Goal: Transaction & Acquisition: Purchase product/service

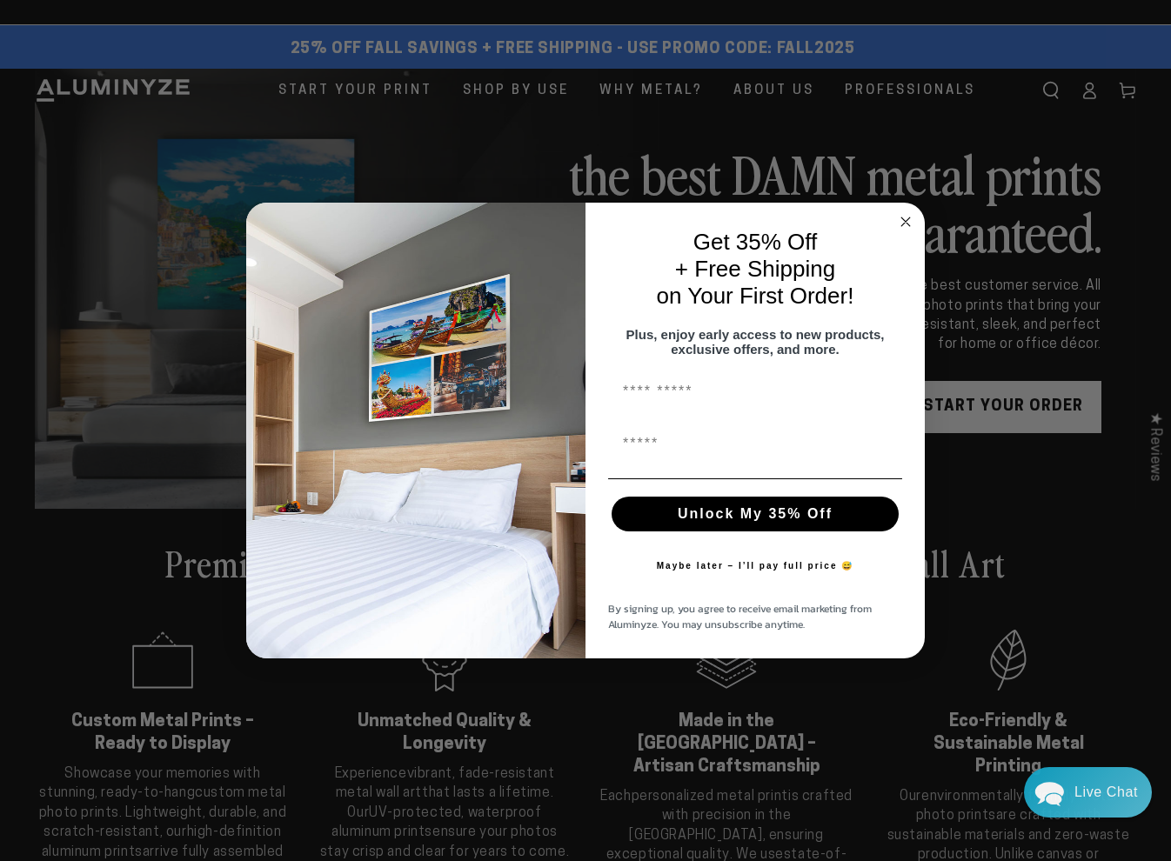
click at [904, 214] on circle "Close dialog" at bounding box center [906, 222] width 20 height 20
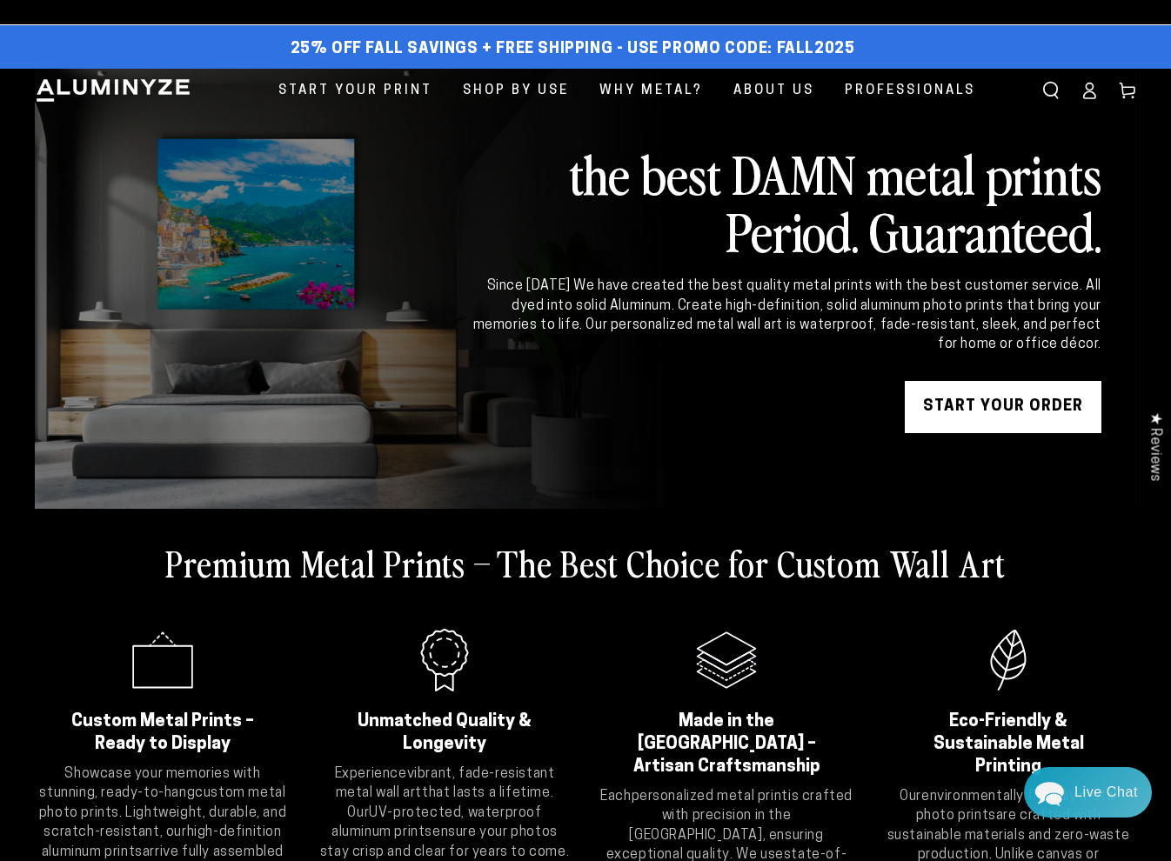
click at [982, 415] on link "START YOUR Order" at bounding box center [1002, 407] width 197 height 52
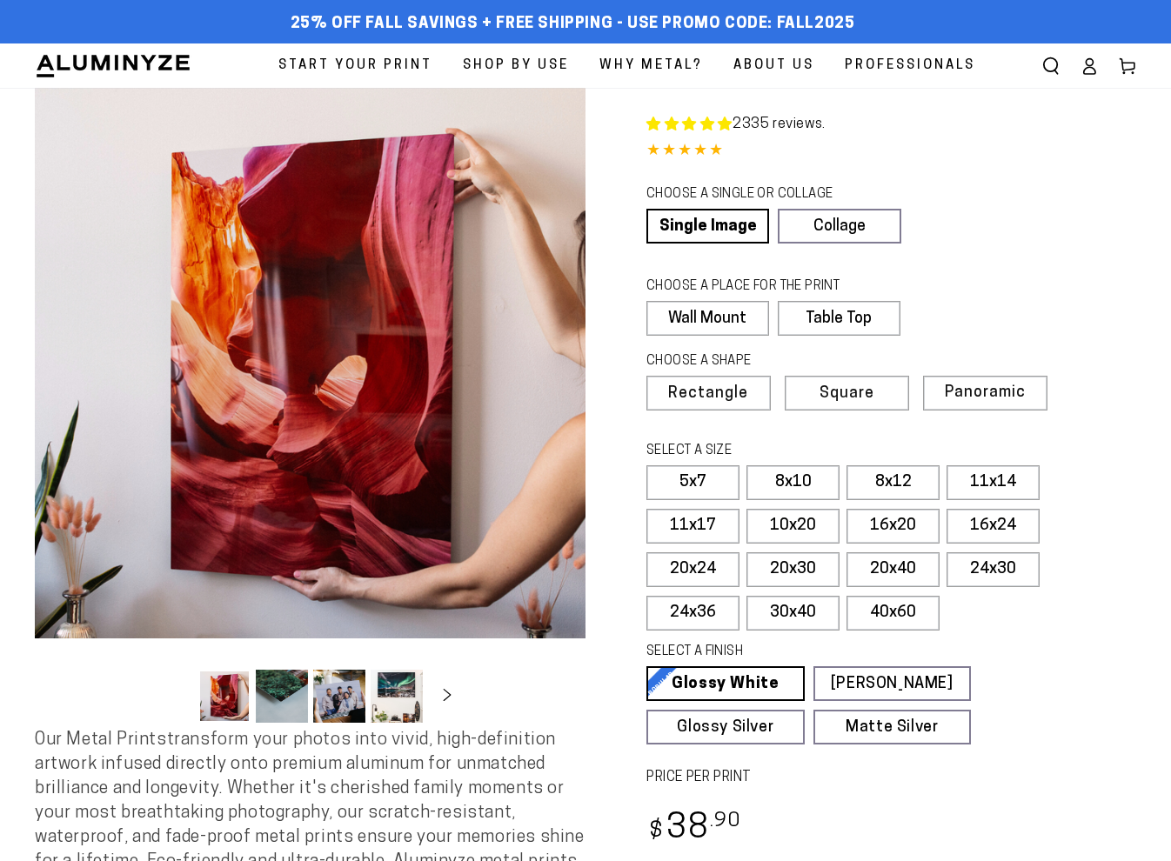
select select "**********"
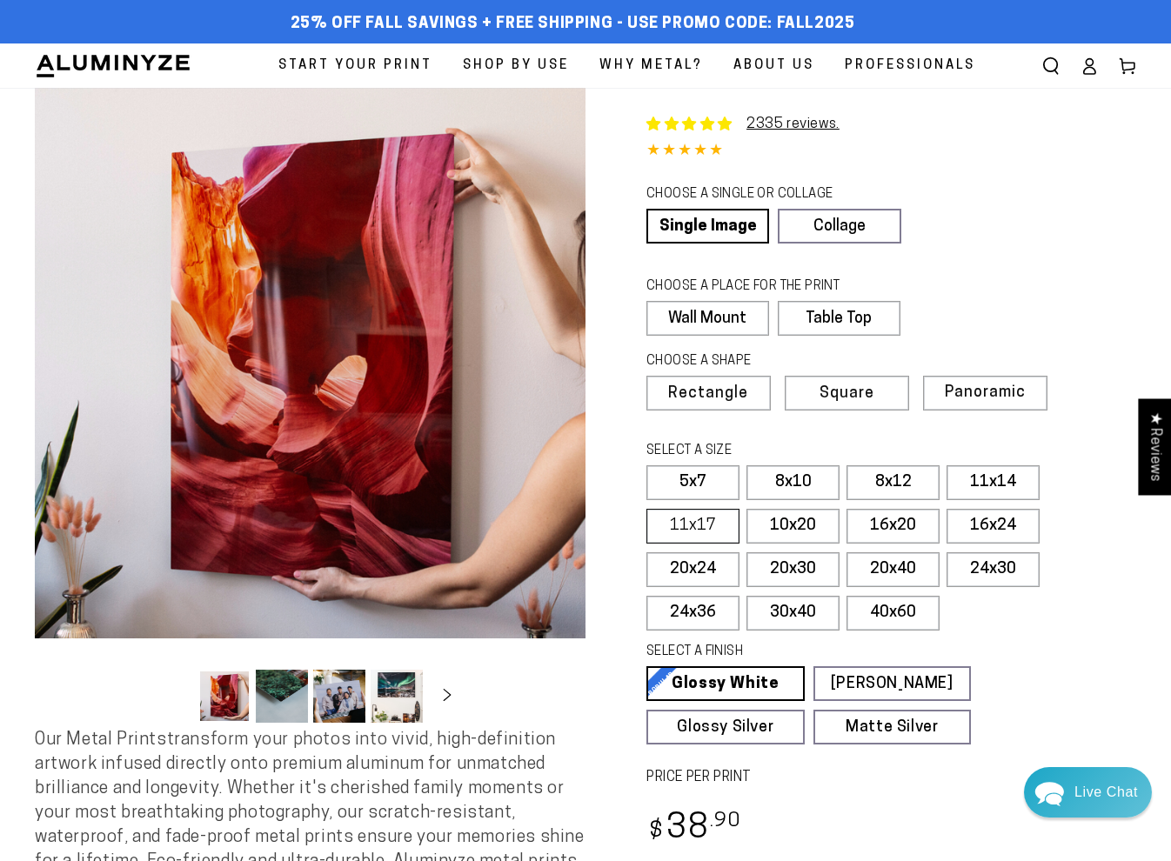
click at [703, 525] on label "11x17" at bounding box center [692, 526] width 93 height 35
click at [994, 482] on label "11x14" at bounding box center [992, 482] width 93 height 35
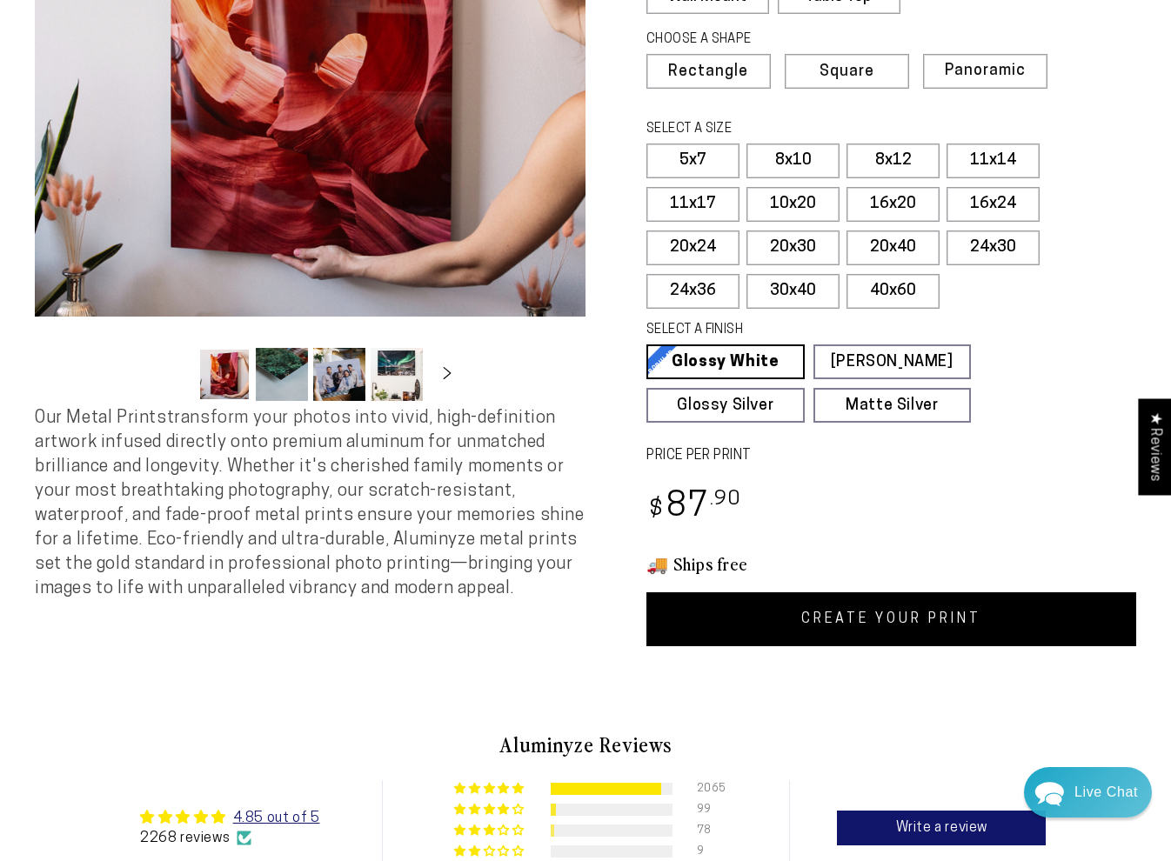
scroll to position [330, 0]
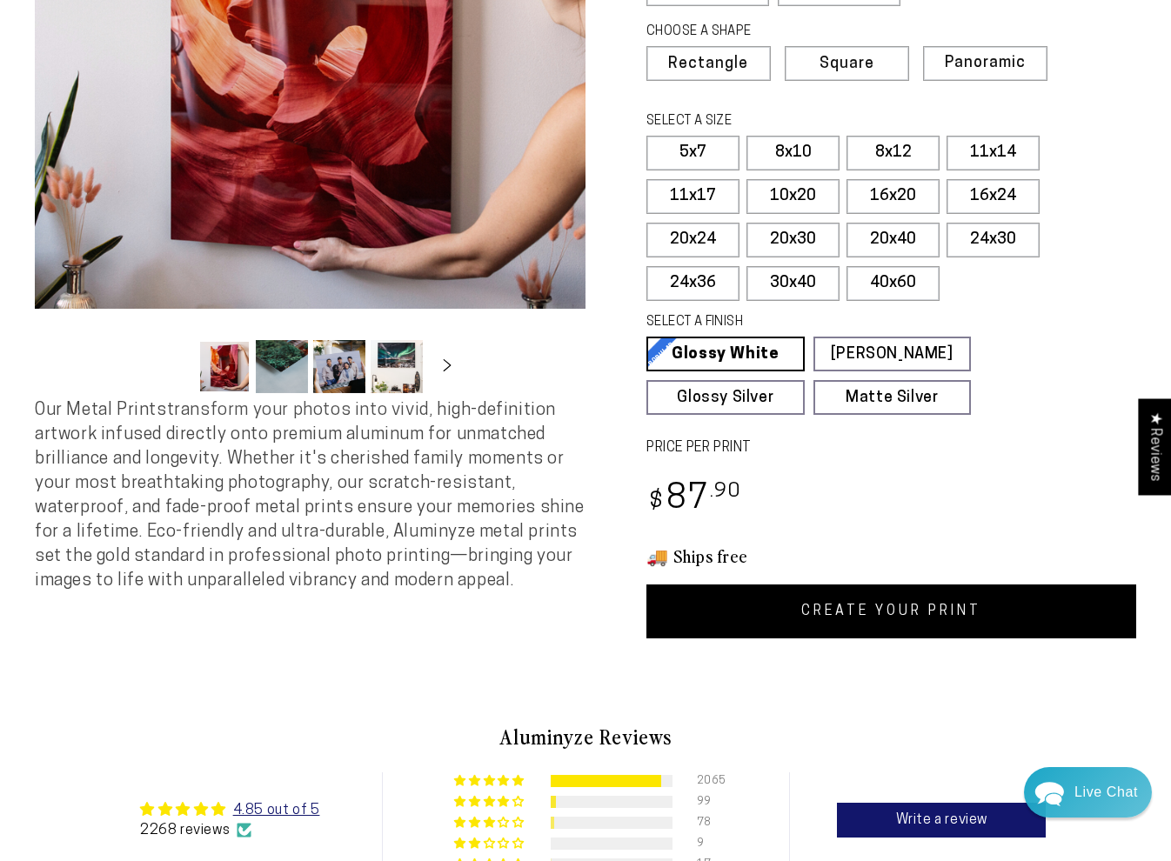
click at [877, 607] on link "CREATE YOUR PRINT" at bounding box center [891, 611] width 490 height 54
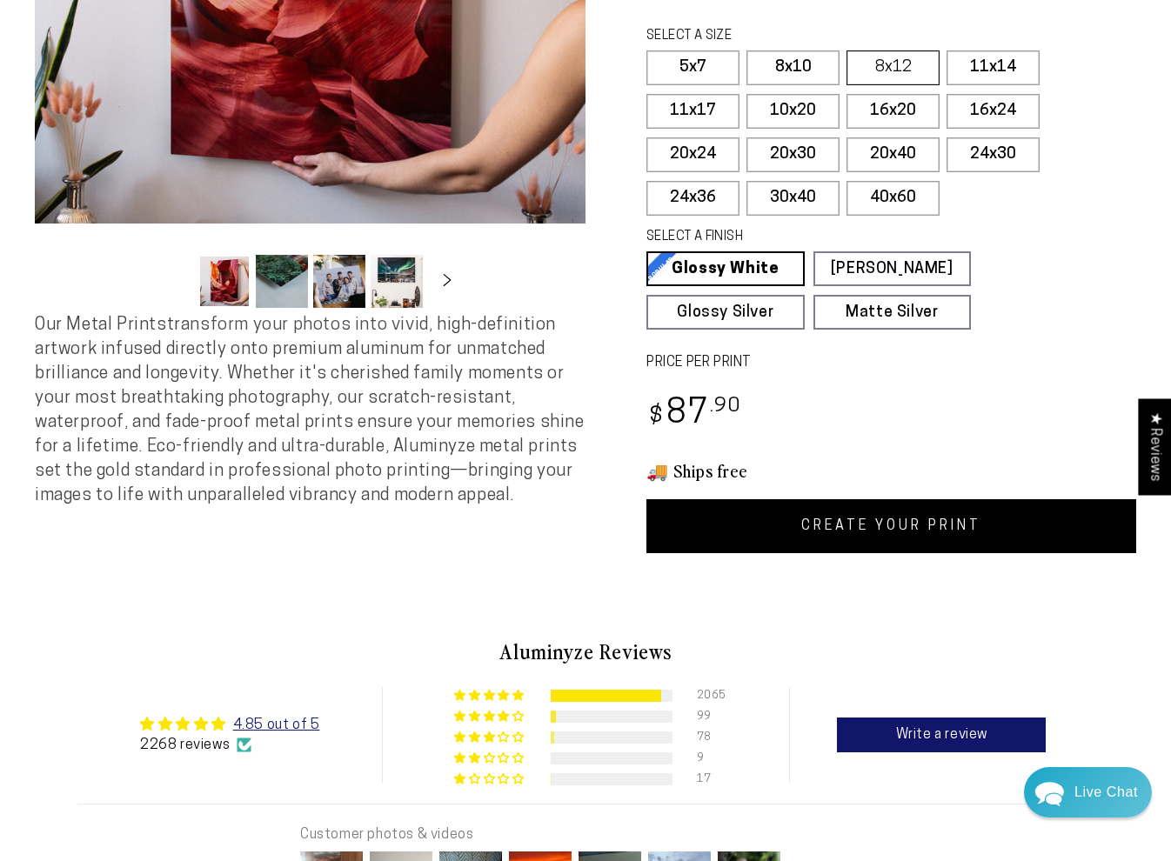
scroll to position [408, 0]
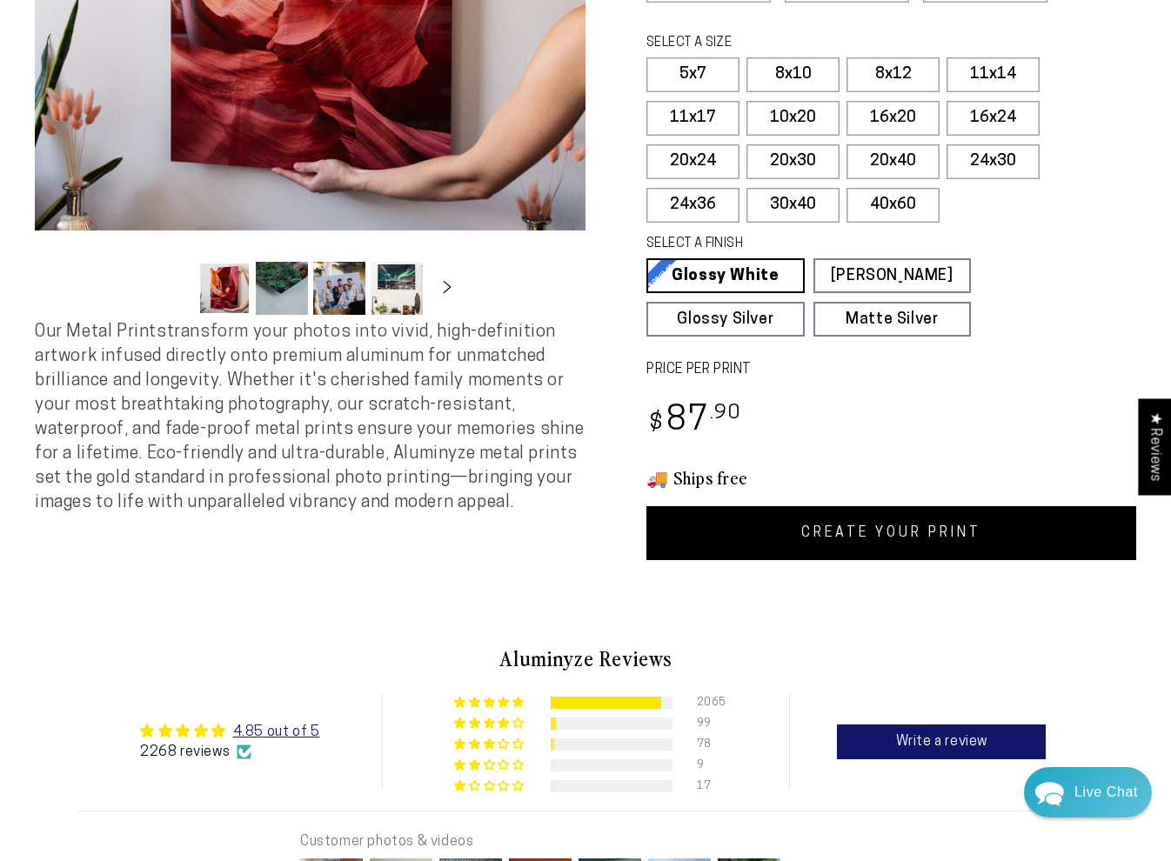
click at [891, 537] on link "CREATE YOUR PRINT" at bounding box center [891, 533] width 490 height 54
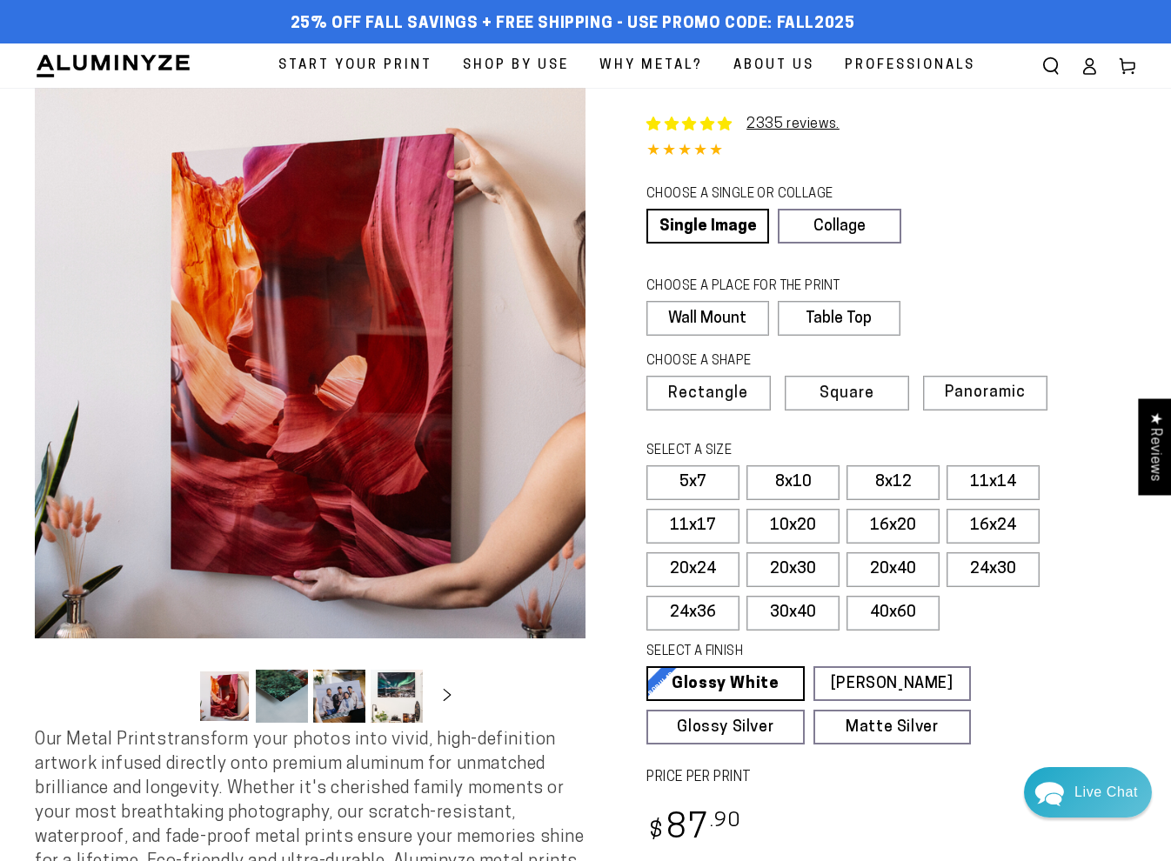
scroll to position [0, 0]
click at [998, 393] on span "Panoramic" at bounding box center [983, 392] width 78 height 17
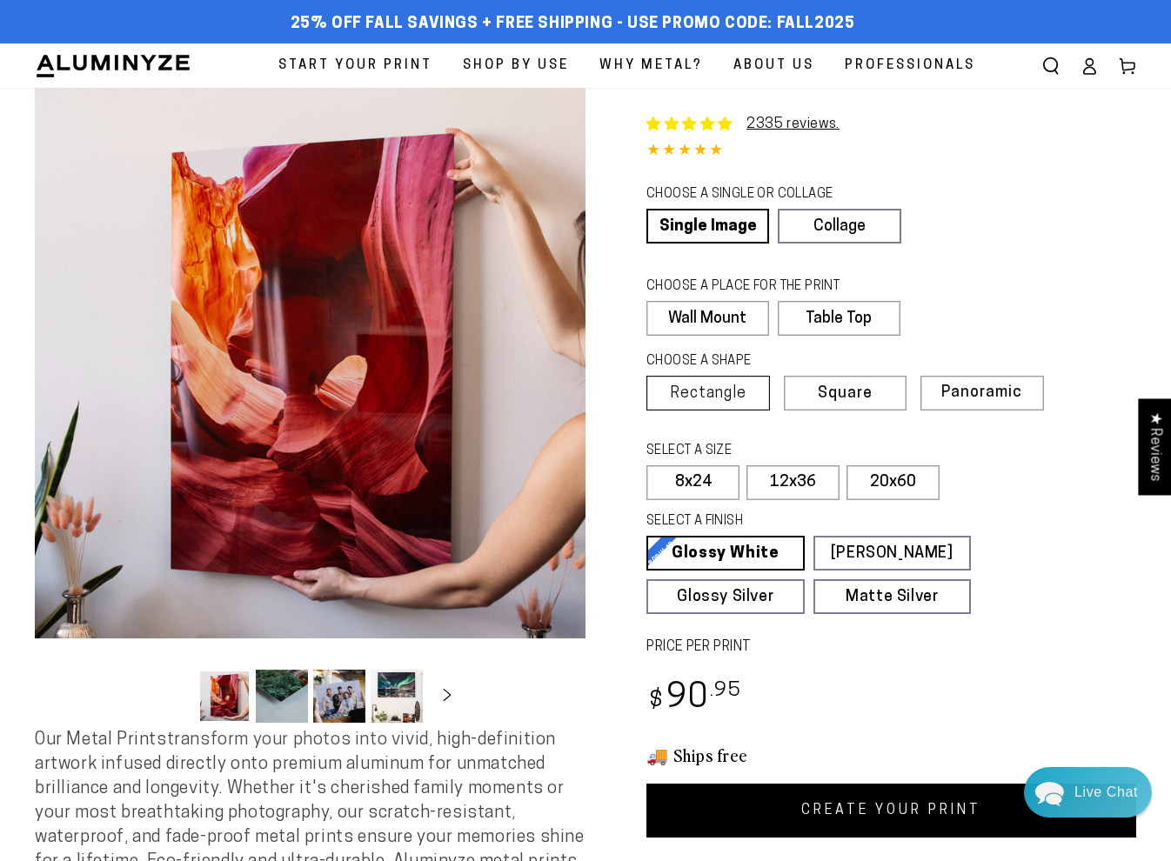
click at [710, 397] on span "Rectangle" at bounding box center [708, 394] width 77 height 16
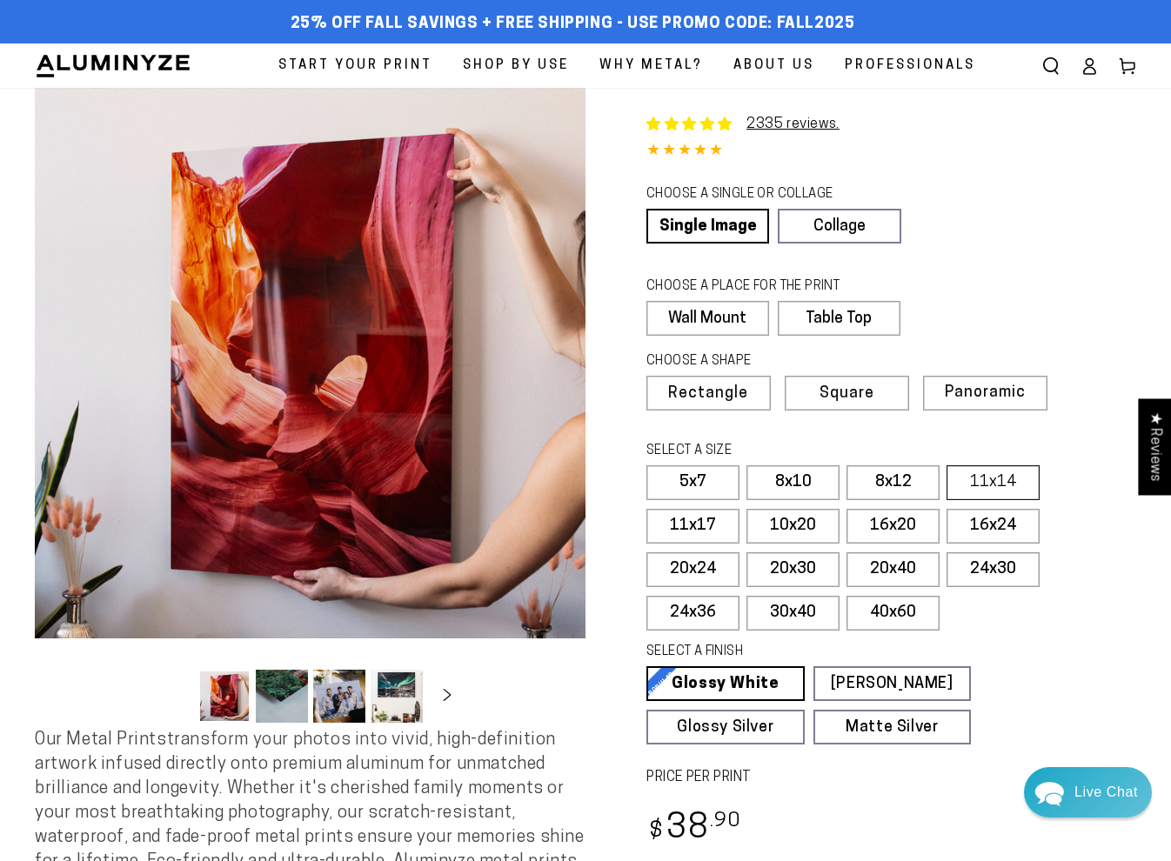
click at [991, 484] on label "11x14" at bounding box center [992, 482] width 93 height 35
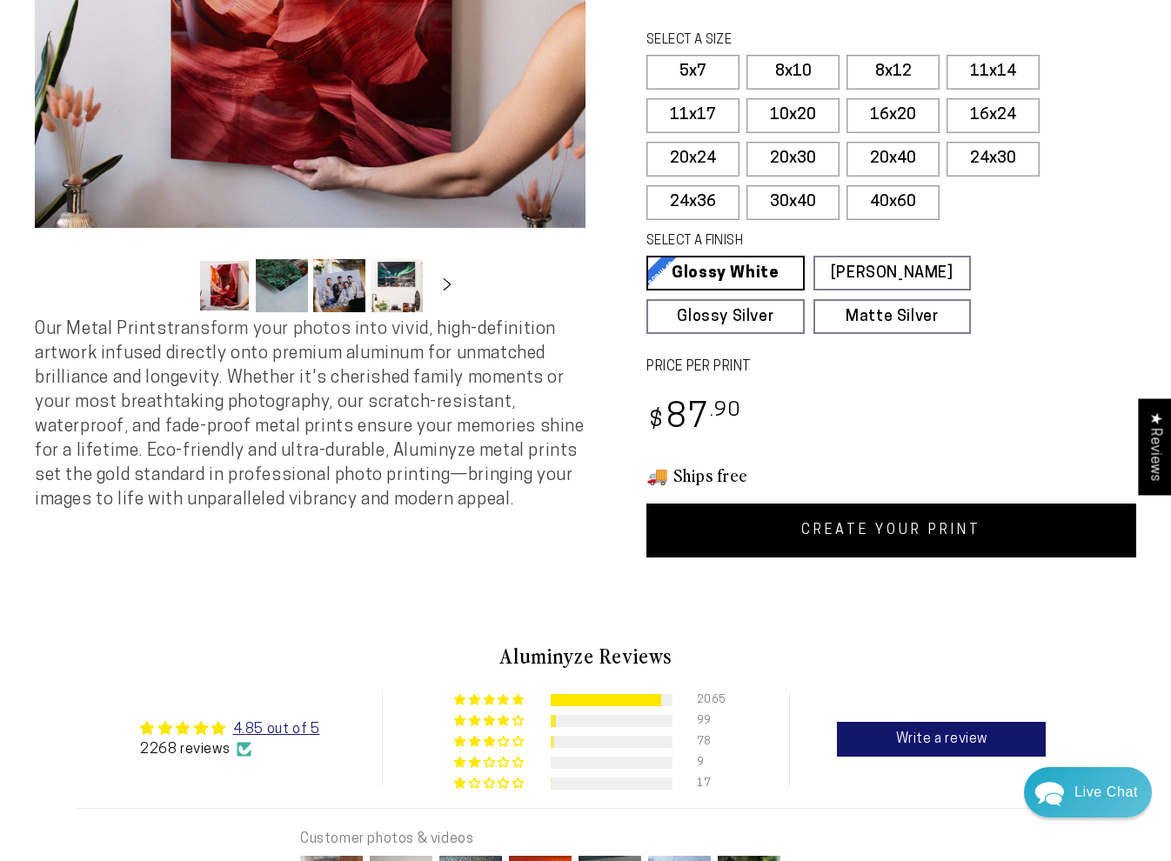
scroll to position [425, 0]
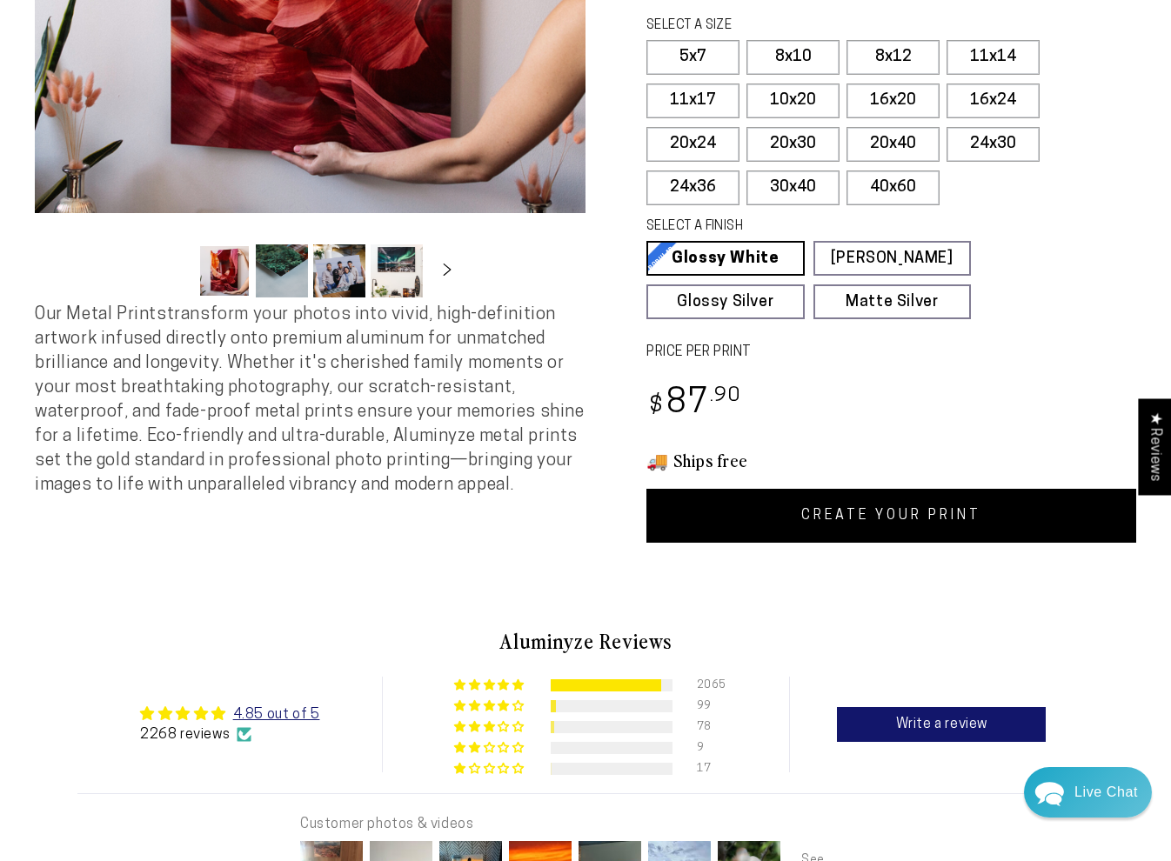
click at [893, 522] on link "CREATE YOUR PRINT" at bounding box center [891, 516] width 490 height 54
